Goal: Transaction & Acquisition: Book appointment/travel/reservation

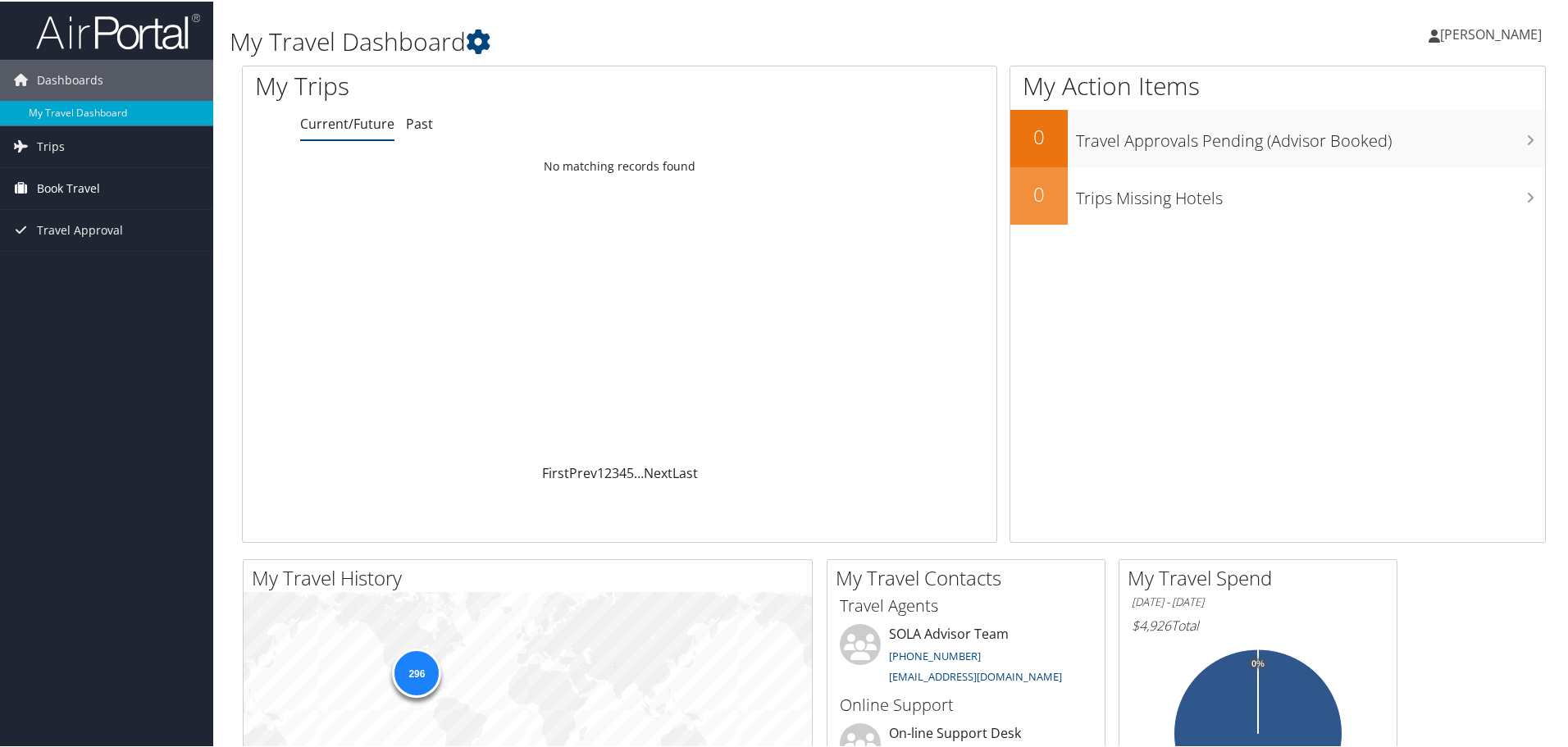
click at [120, 197] on link "Book Travel" at bounding box center [106, 187] width 213 height 41
click at [117, 244] on link "Book/Manage Online Trips" at bounding box center [106, 243] width 213 height 24
